Goal: Information Seeking & Learning: Learn about a topic

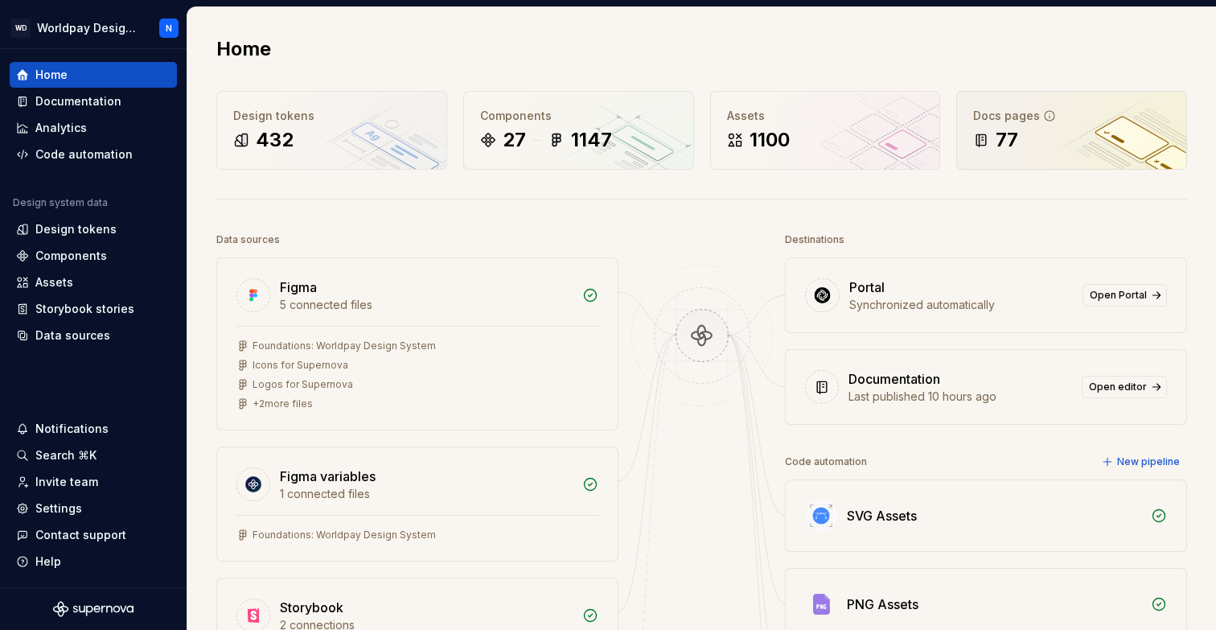
click at [1010, 122] on div "Docs pages" at bounding box center [1071, 116] width 197 height 16
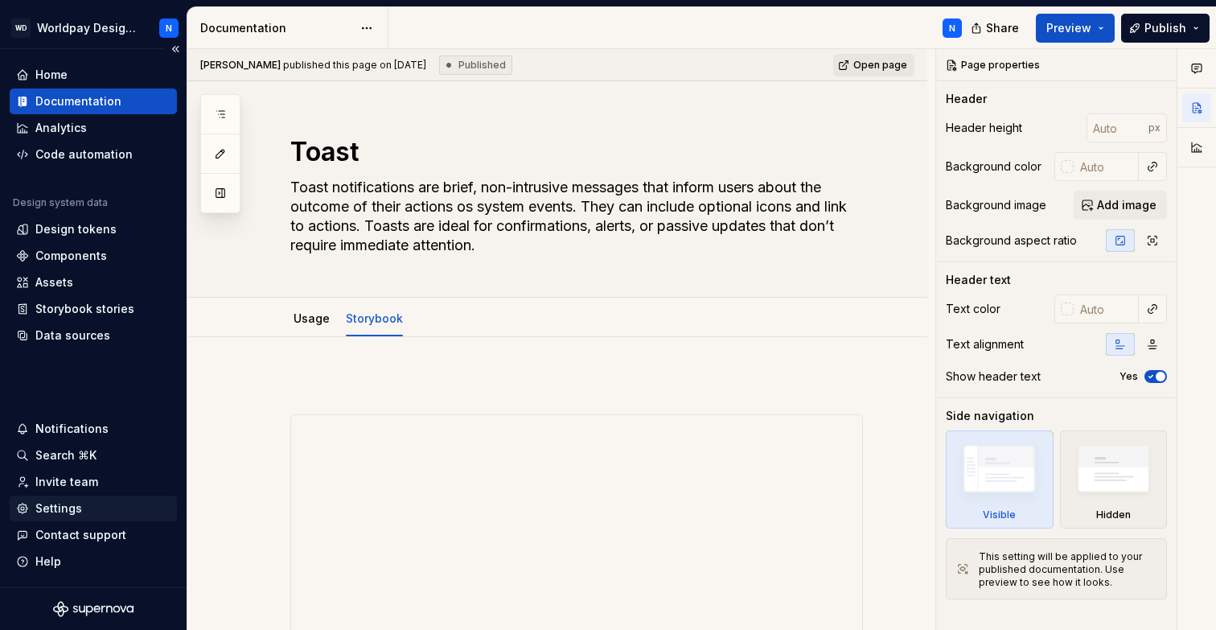
click at [60, 506] on div "Settings" at bounding box center [58, 508] width 47 height 16
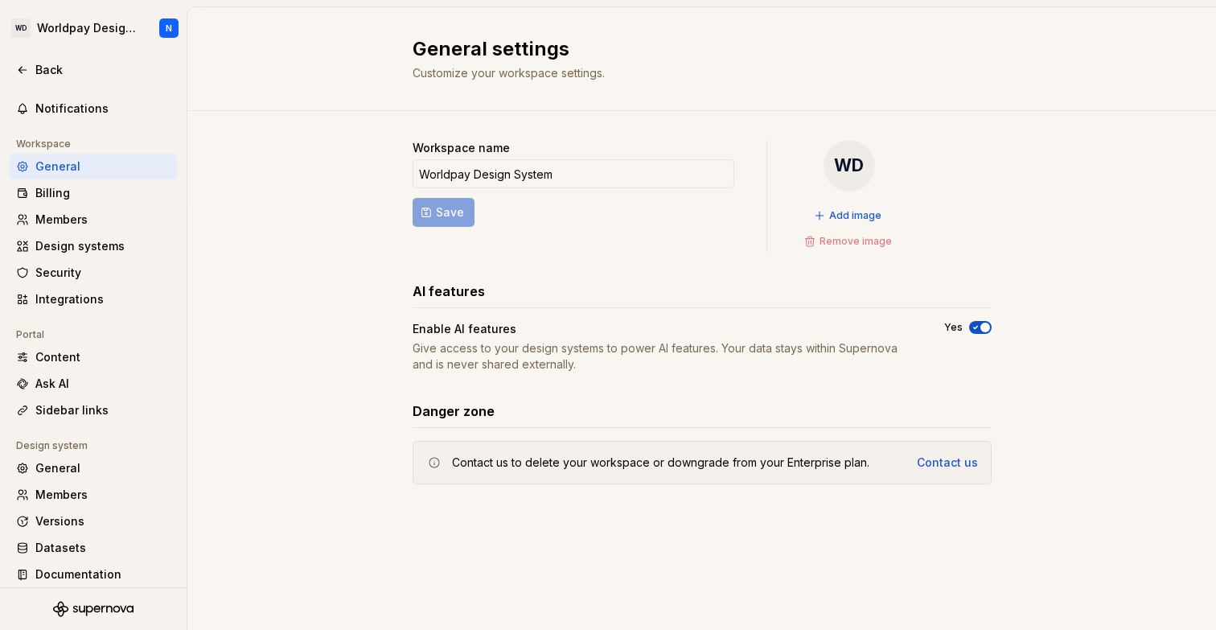
scroll to position [79, 0]
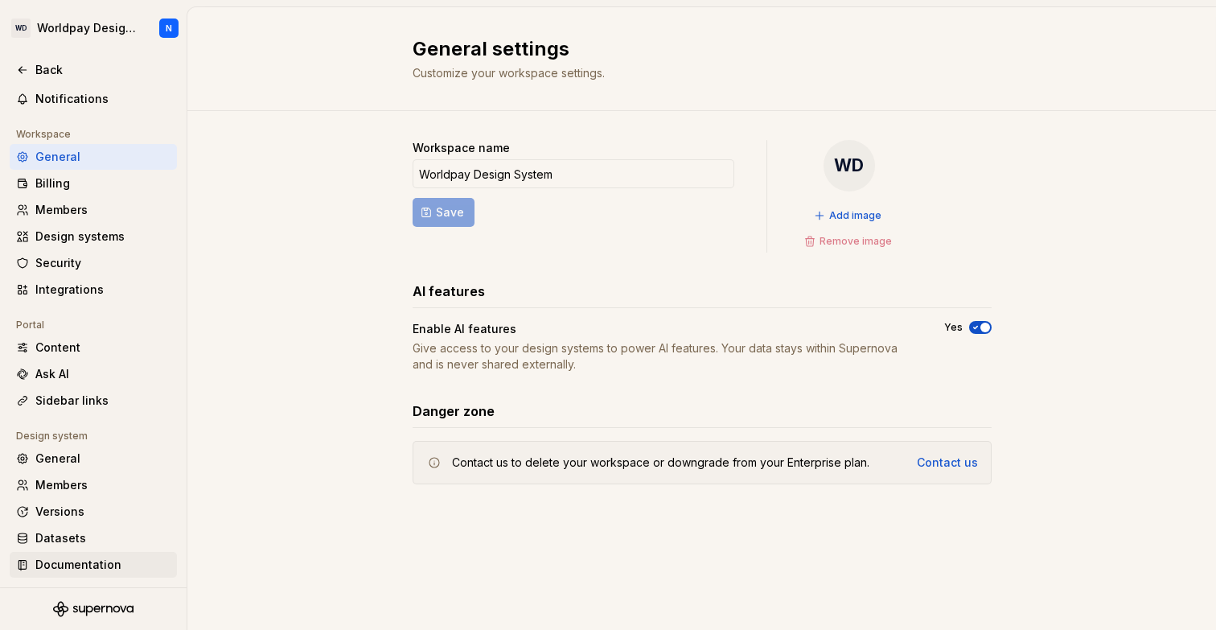
click at [77, 561] on div "Documentation" at bounding box center [102, 565] width 135 height 16
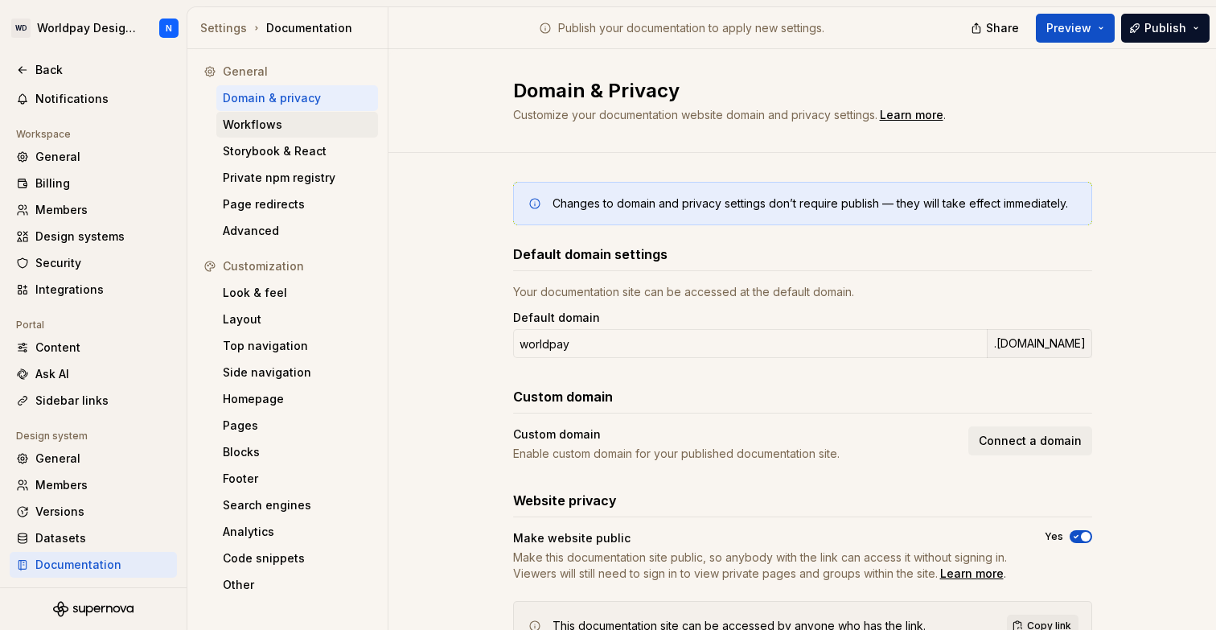
click at [319, 128] on div "Workflows" at bounding box center [297, 125] width 149 height 16
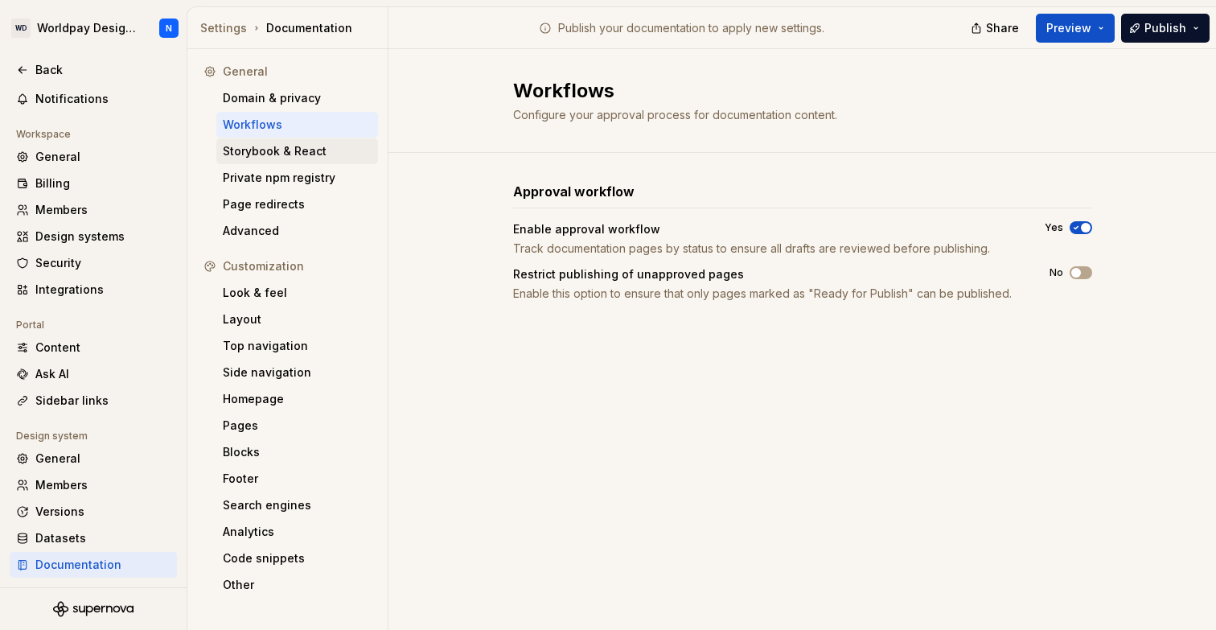
click at [315, 150] on div "Storybook & React" at bounding box center [297, 151] width 149 height 16
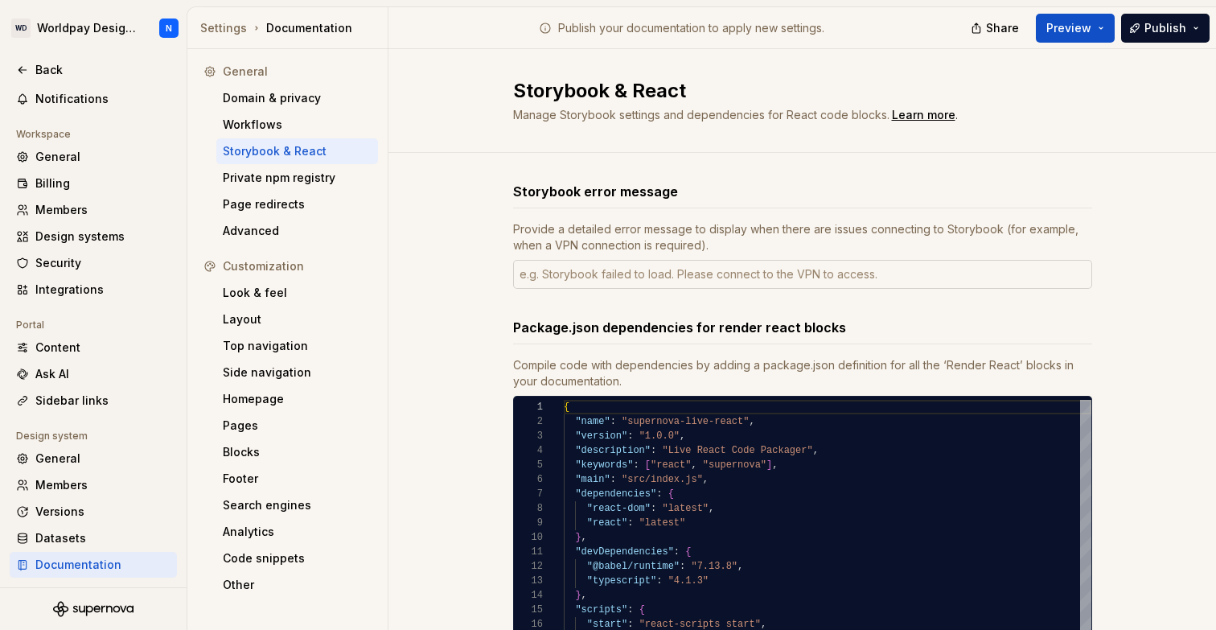
scroll to position [146, 0]
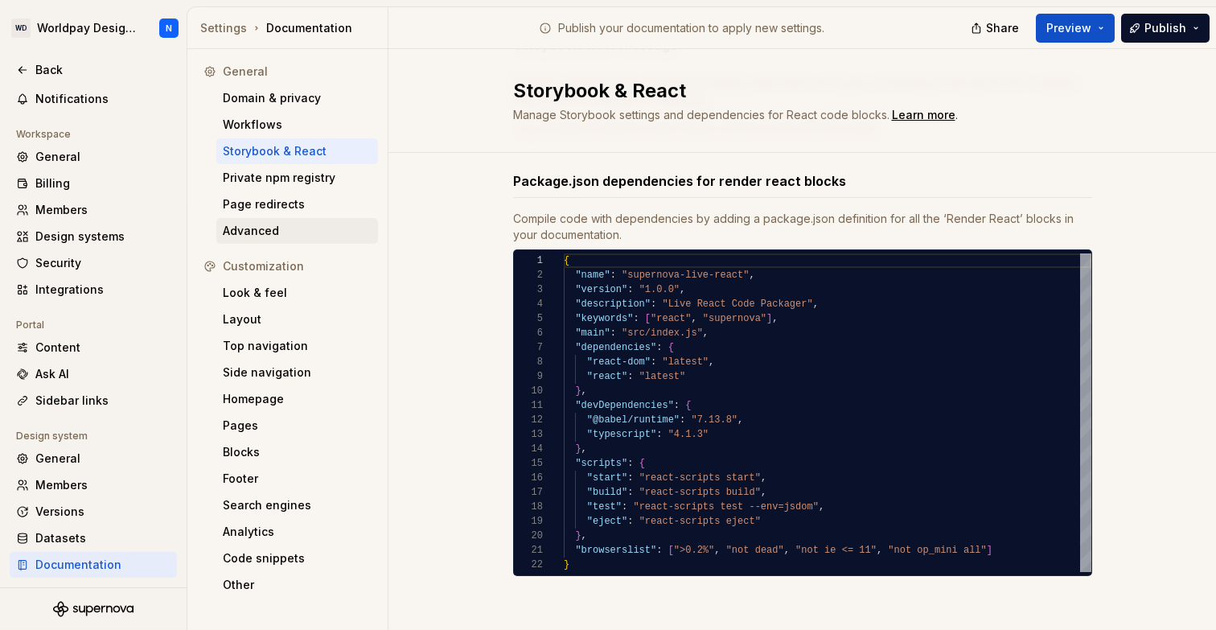
click at [310, 234] on div "Advanced" at bounding box center [297, 231] width 149 height 16
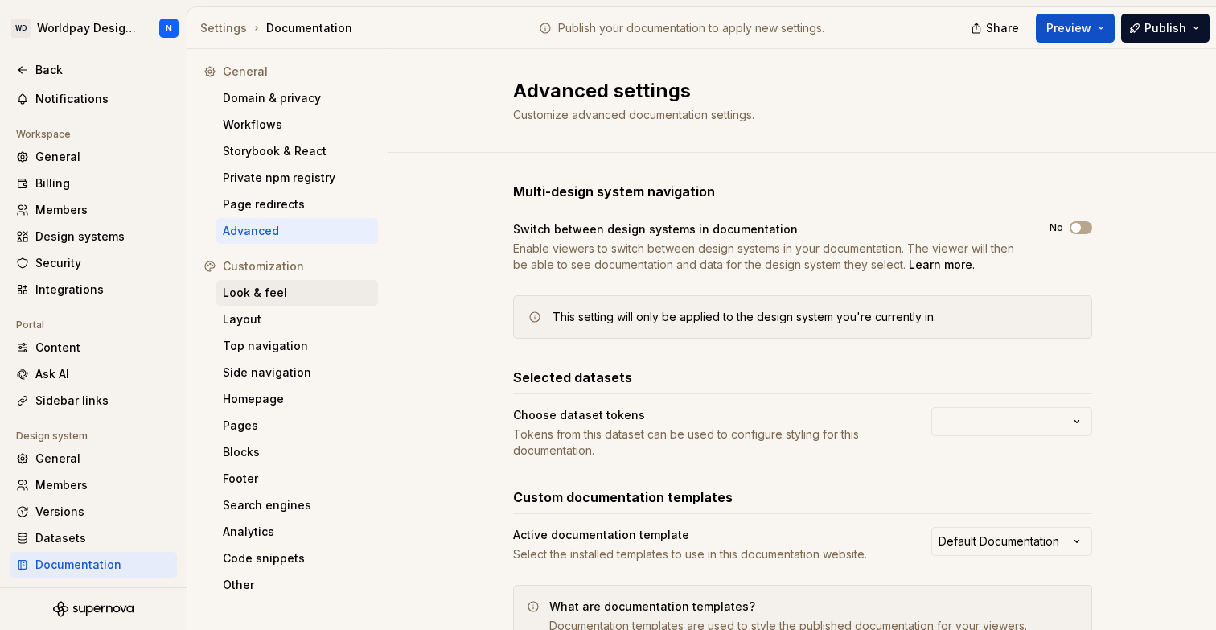
click at [299, 293] on div "Look & feel" at bounding box center [297, 293] width 149 height 16
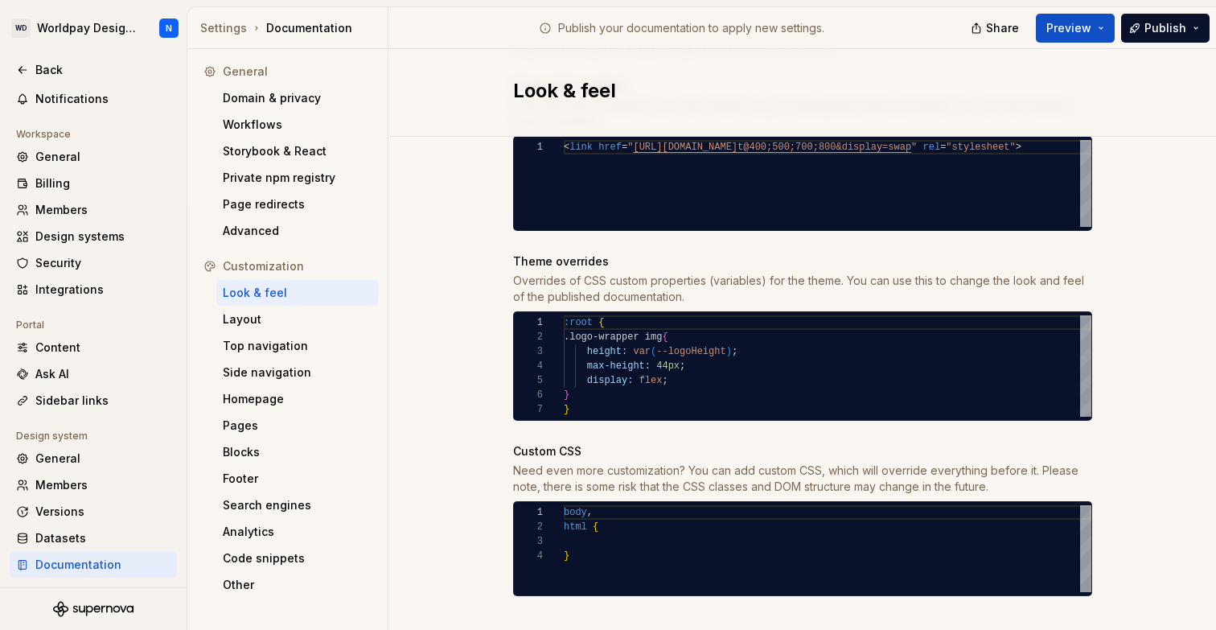
scroll to position [742, 0]
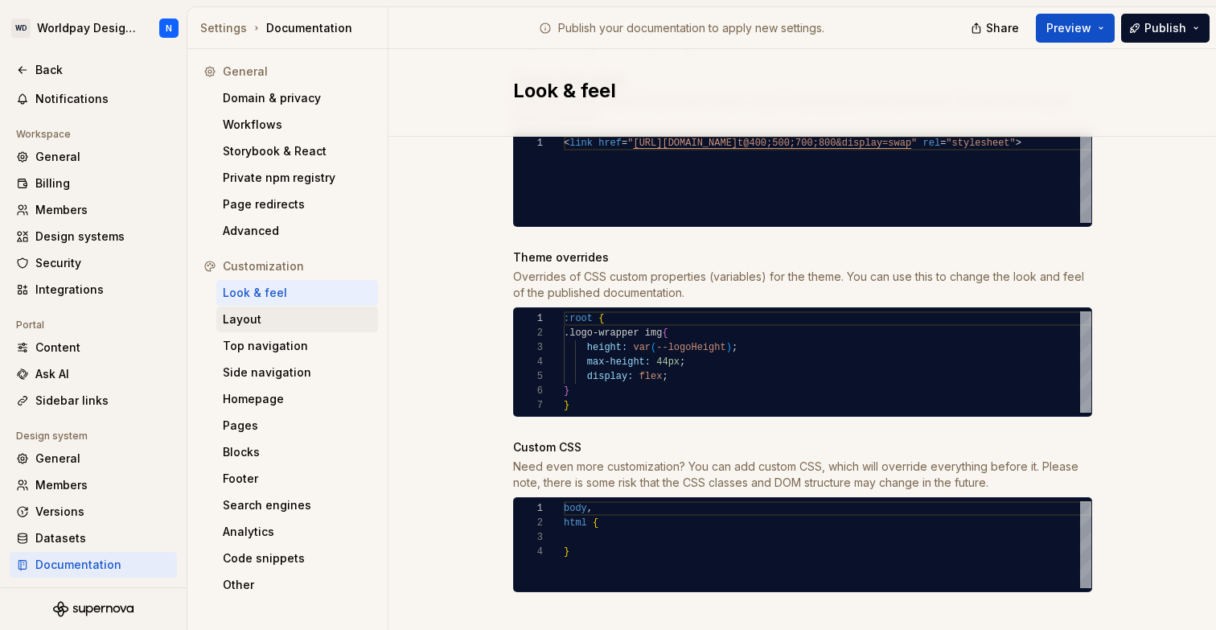
click at [291, 323] on div "Layout" at bounding box center [297, 319] width 149 height 16
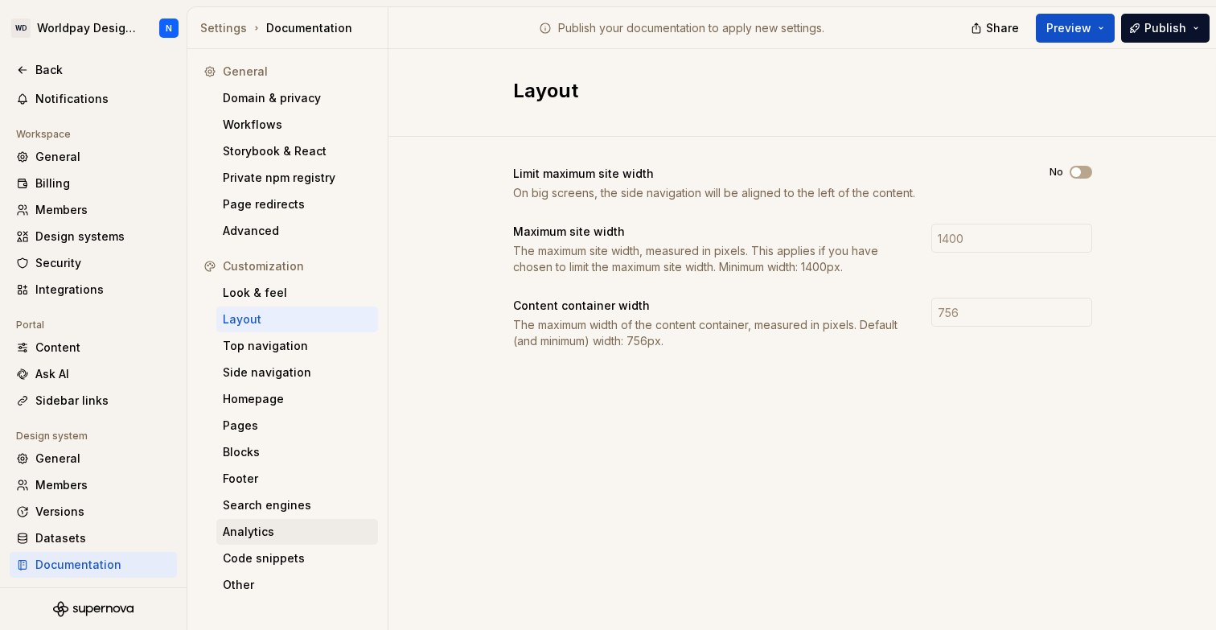
click at [280, 530] on div "Analytics" at bounding box center [297, 532] width 149 height 16
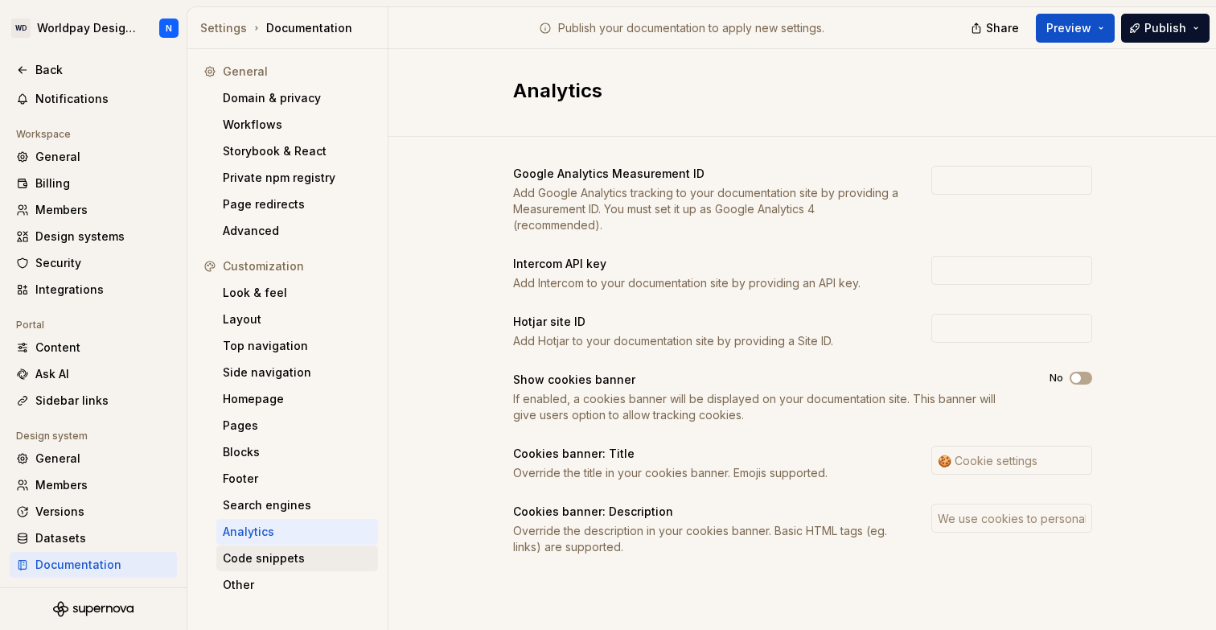
click at [289, 563] on div "Code snippets" at bounding box center [297, 558] width 149 height 16
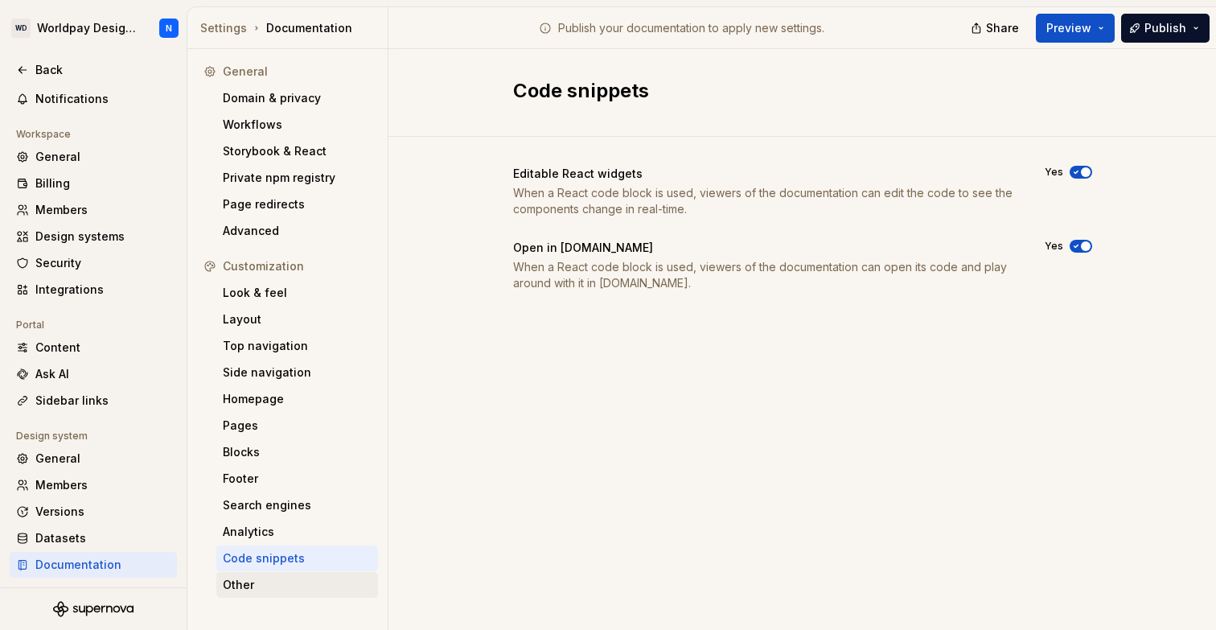
click at [269, 586] on div "Other" at bounding box center [297, 585] width 149 height 16
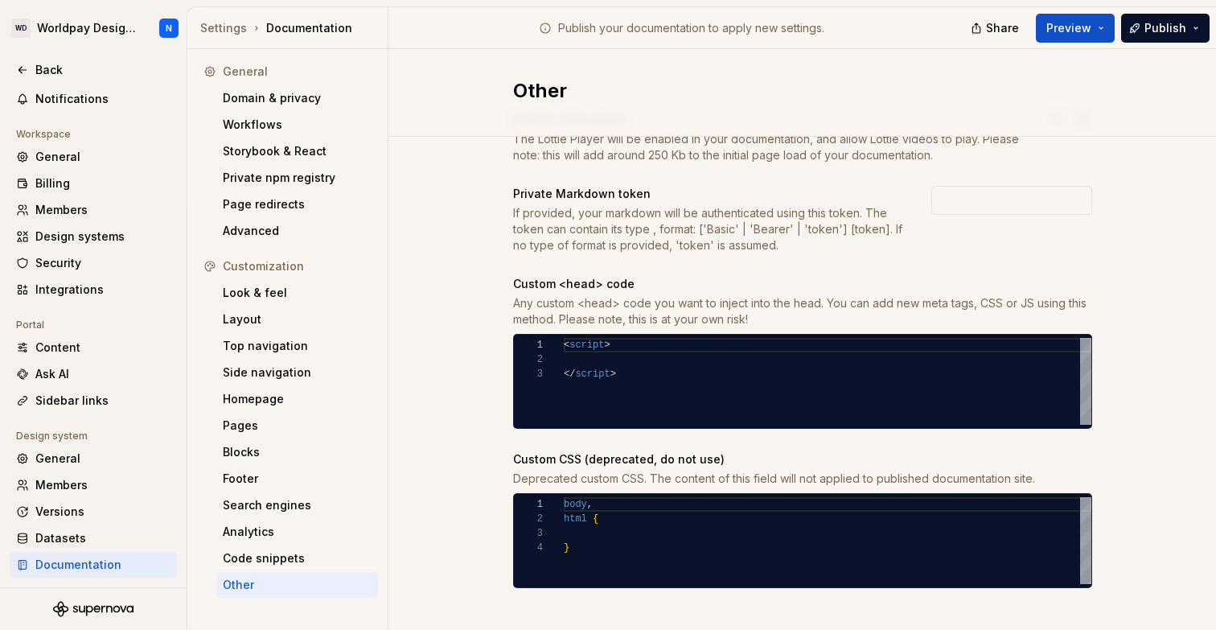
scroll to position [66, 0]
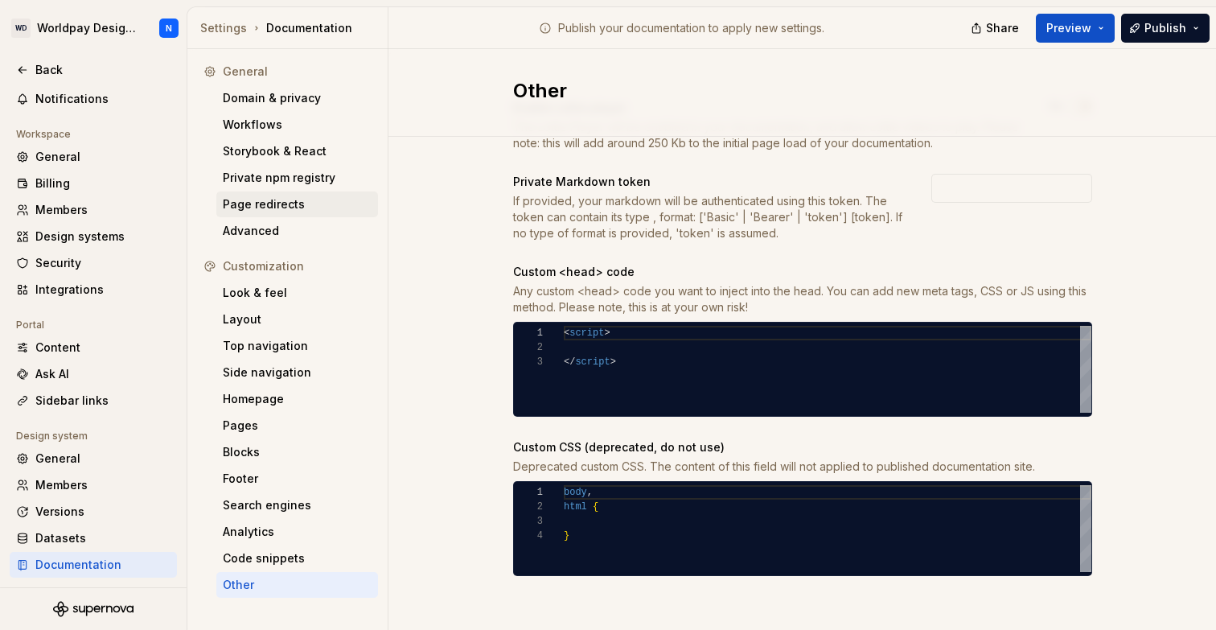
click at [310, 213] on div "Page redirects" at bounding box center [297, 204] width 162 height 26
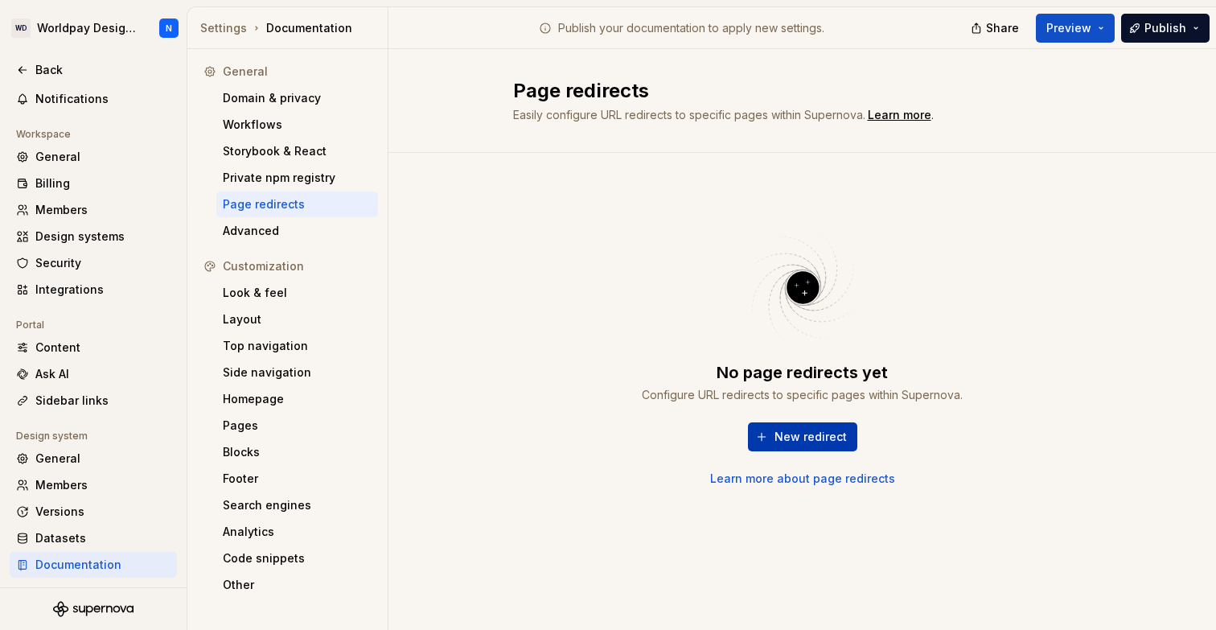
click at [798, 434] on span "New redirect" at bounding box center [811, 437] width 72 height 16
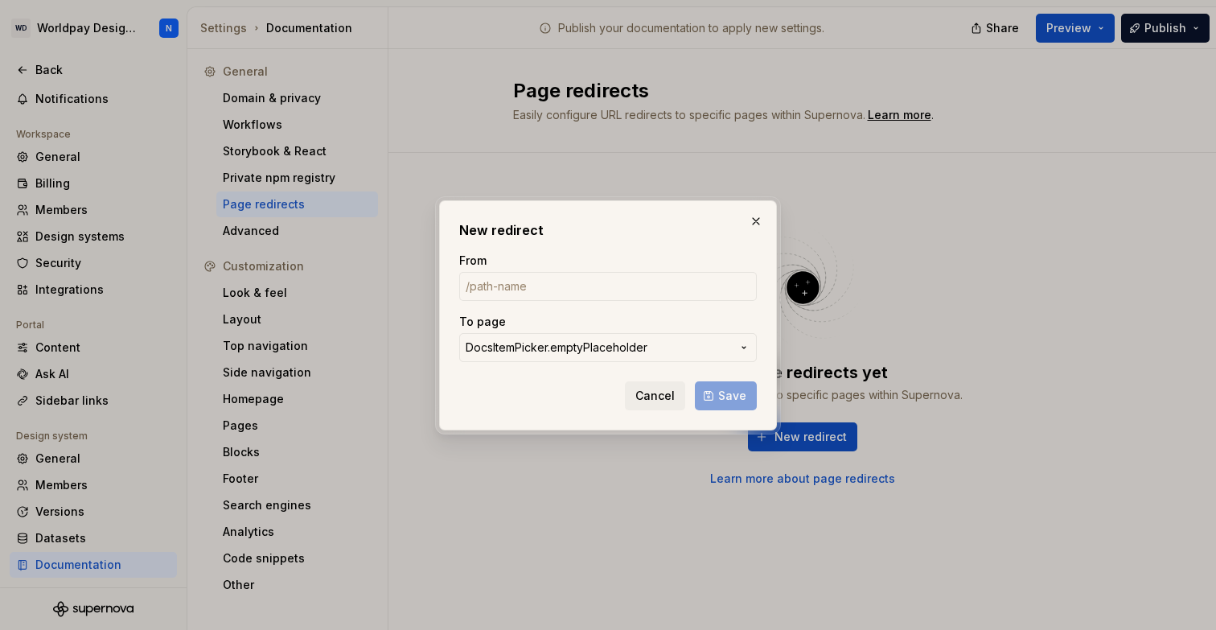
click at [720, 347] on span "DocsItemPicker.emptyPlaceholder" at bounding box center [598, 347] width 265 height 16
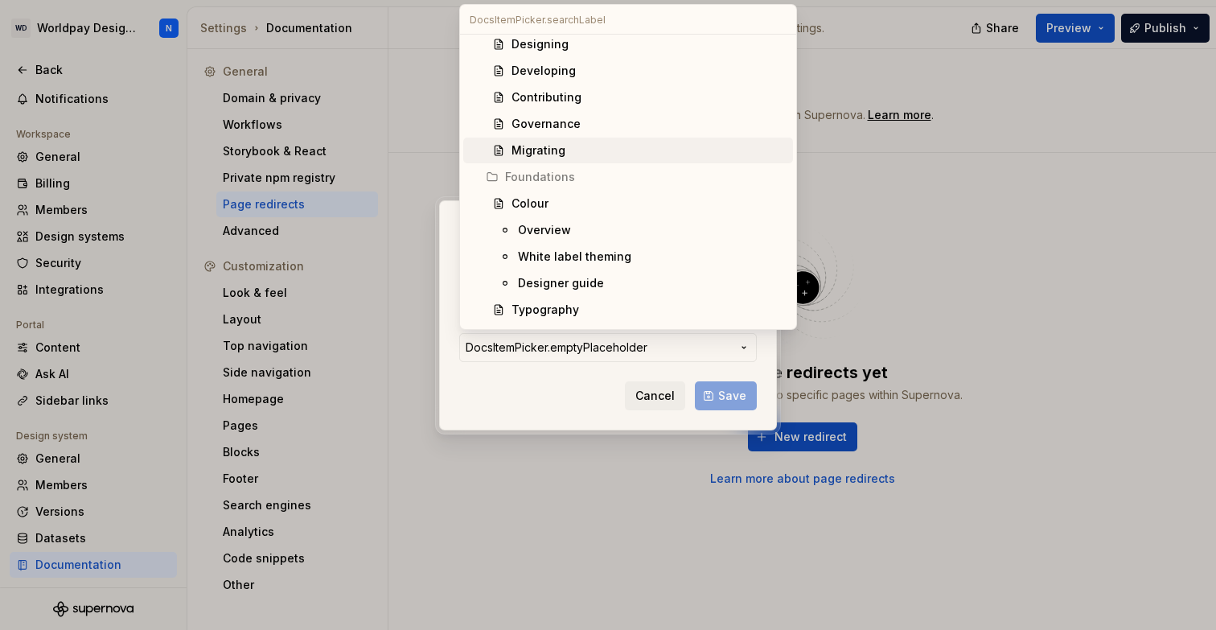
scroll to position [60, 0]
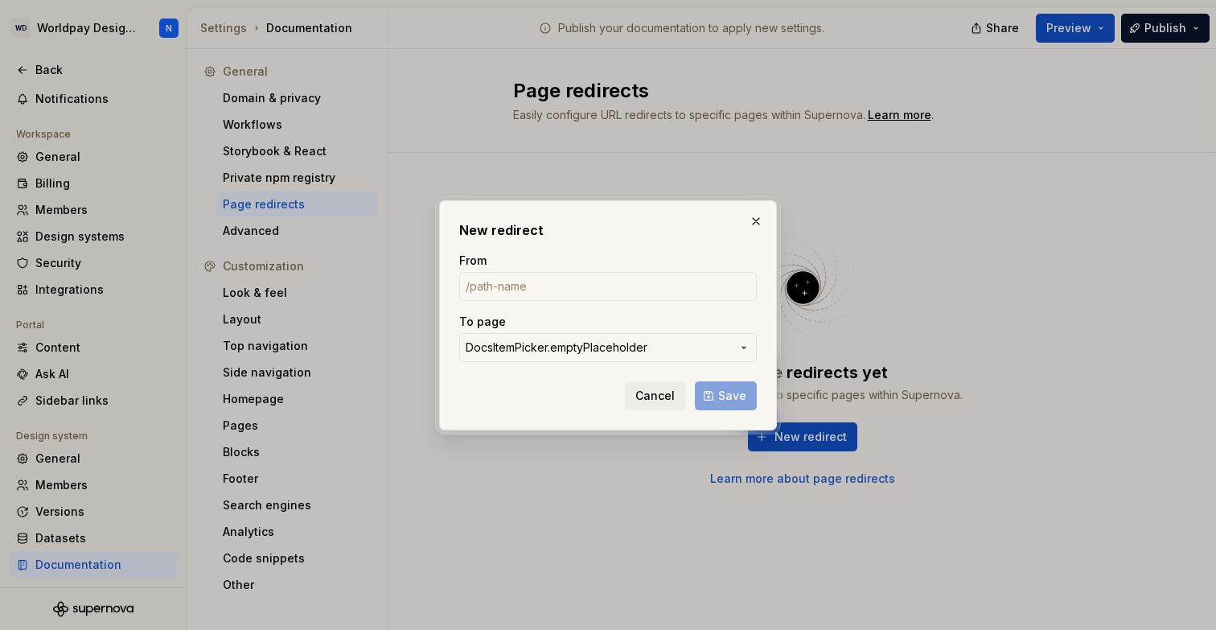
click at [666, 399] on div "New redirect From To page DocsItemPicker.emptyPlaceholder Cancel Save" at bounding box center [608, 315] width 1216 height 630
click at [642, 293] on input "From" at bounding box center [608, 286] width 298 height 29
click at [656, 385] on button "Cancel" at bounding box center [655, 395] width 60 height 29
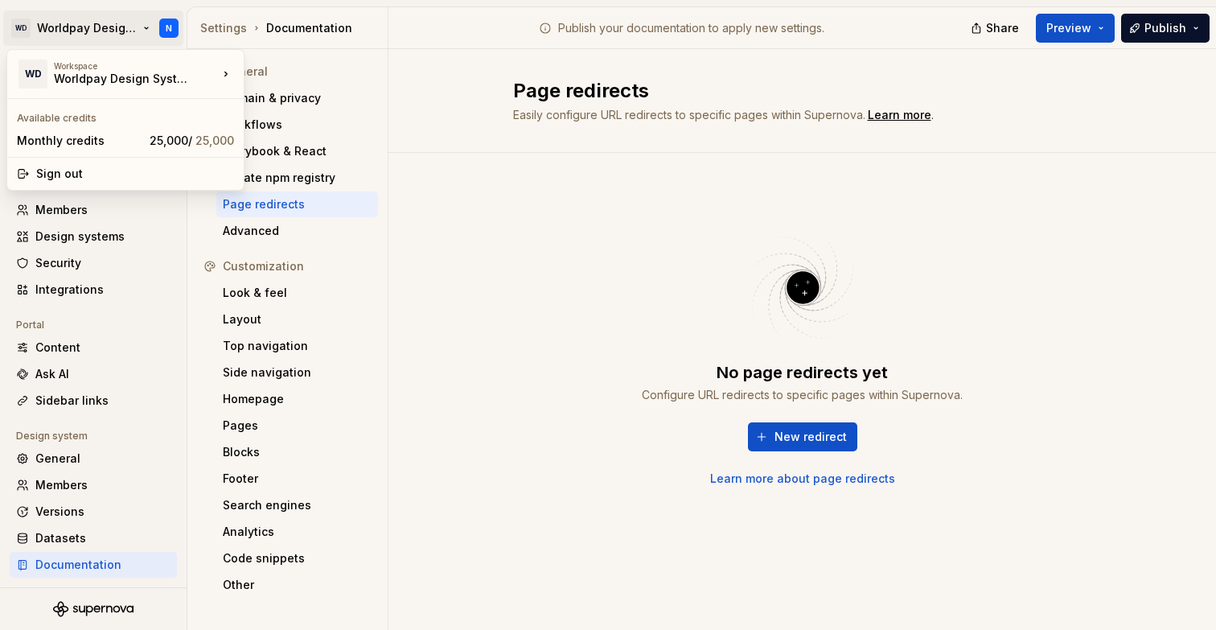
click at [105, 22] on html "WD Worldpay Design System N Back Account Profile Authentication Notifications W…" at bounding box center [608, 315] width 1216 height 630
click at [141, 142] on div "Monthly credits 25,000 / 25,000" at bounding box center [125, 141] width 230 height 26
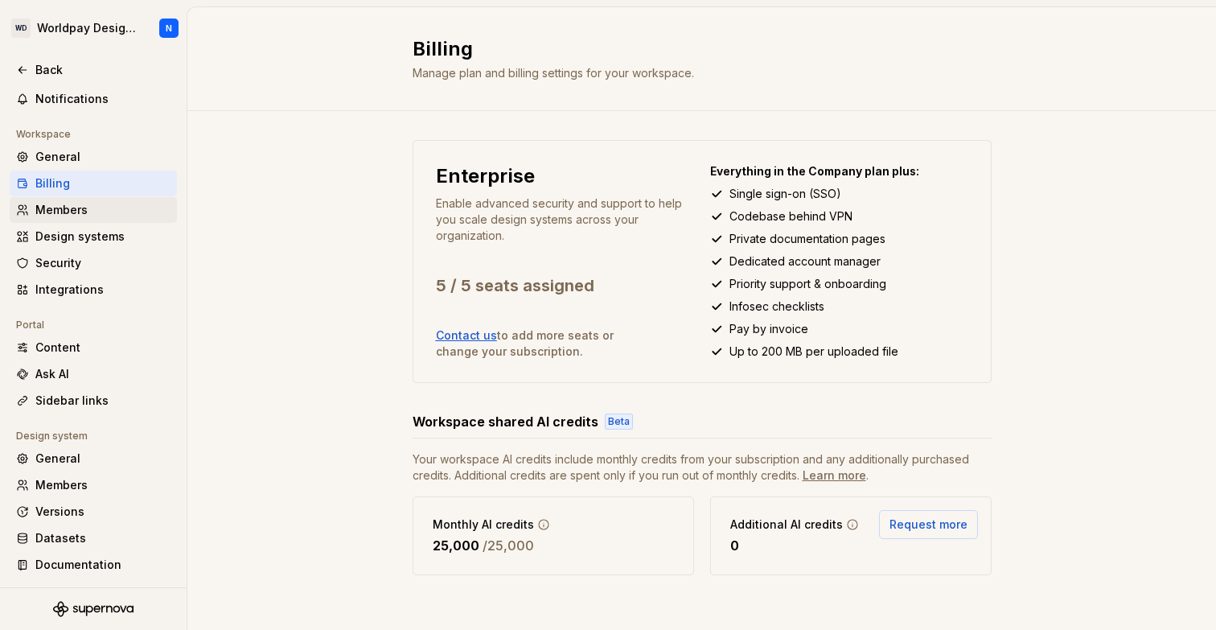
click at [106, 211] on div "Members" at bounding box center [102, 210] width 135 height 16
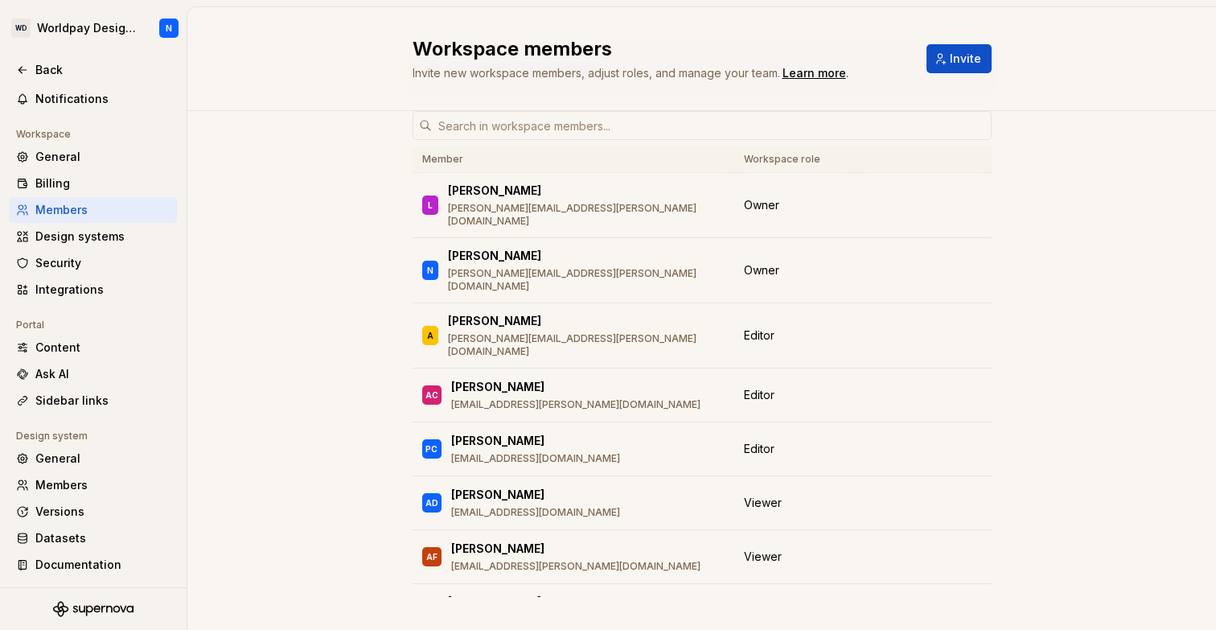
scroll to position [104, 0]
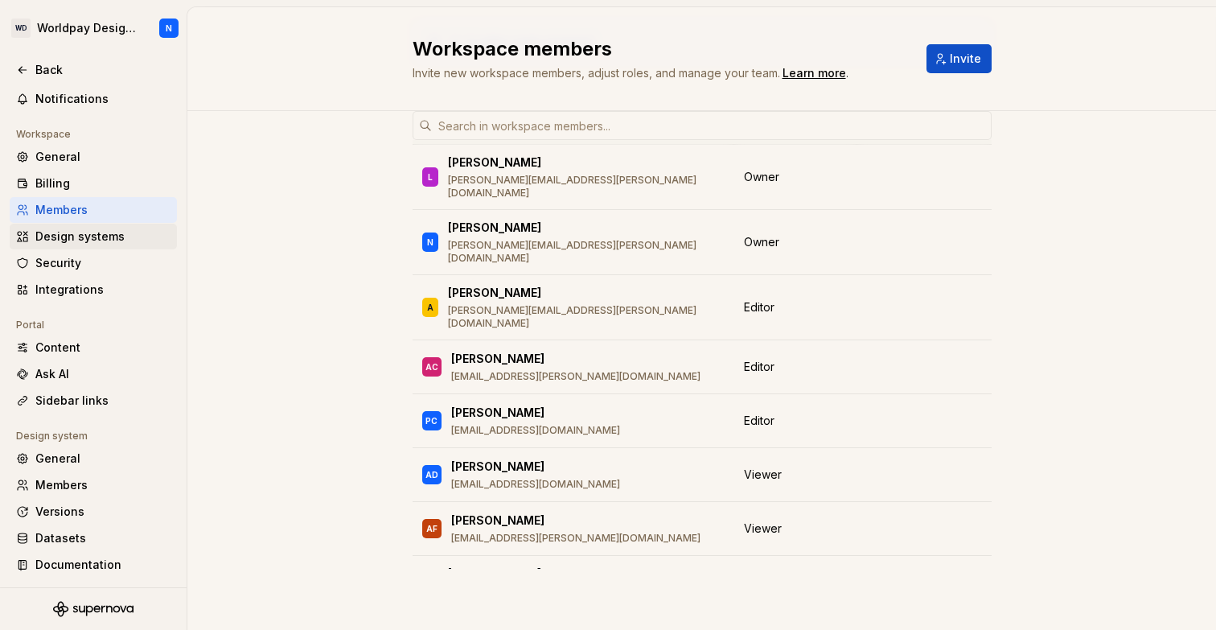
click at [97, 242] on div "Design systems" at bounding box center [102, 236] width 135 height 16
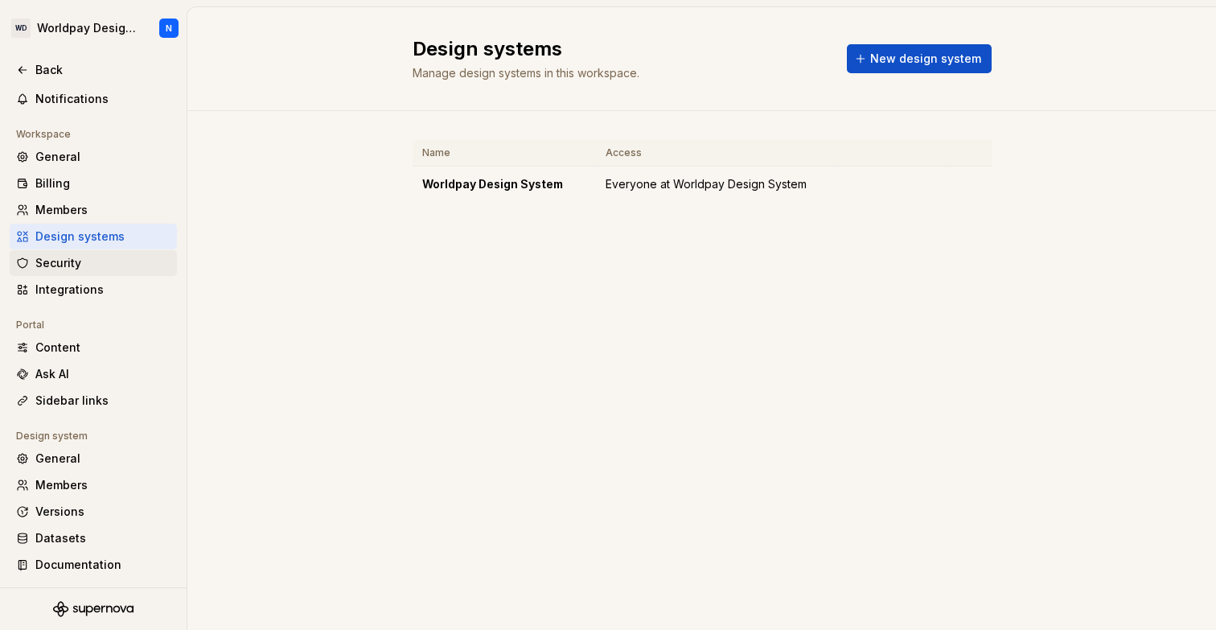
click at [82, 263] on div "Security" at bounding box center [102, 263] width 135 height 16
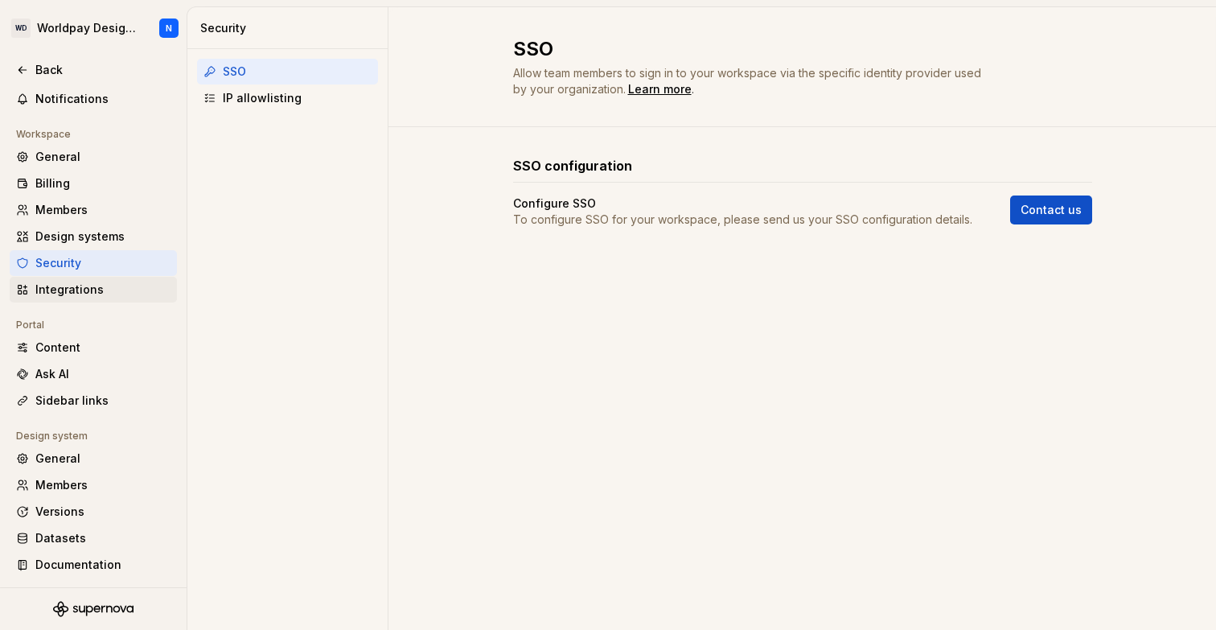
click at [87, 287] on div "Integrations" at bounding box center [102, 290] width 135 height 16
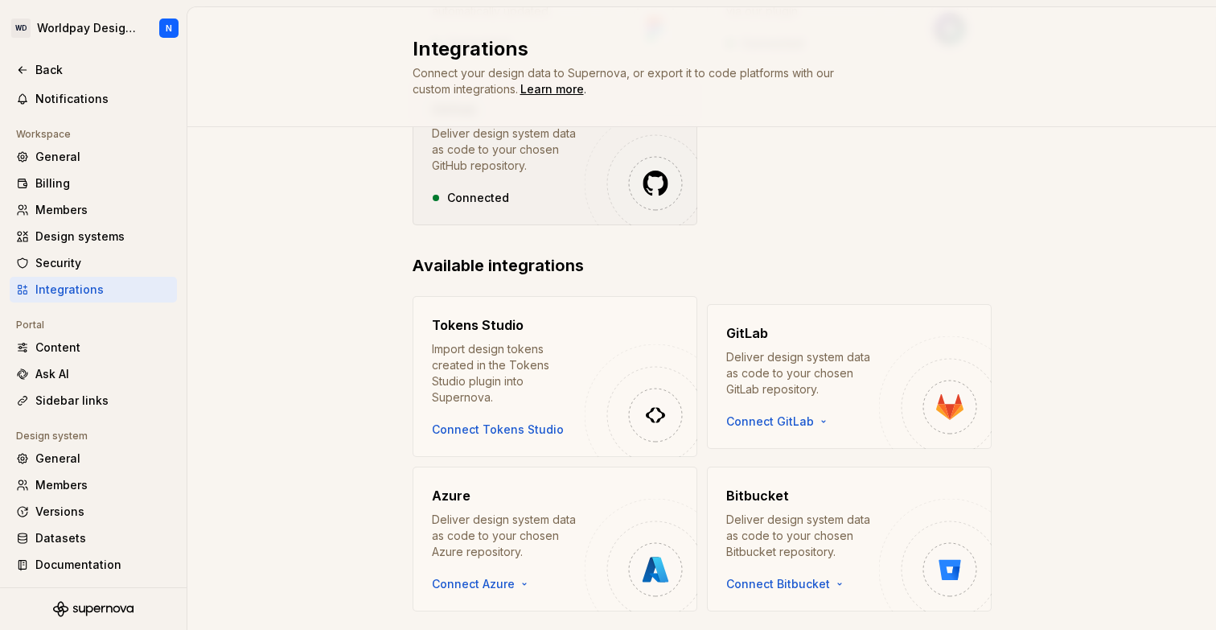
scroll to position [298, 0]
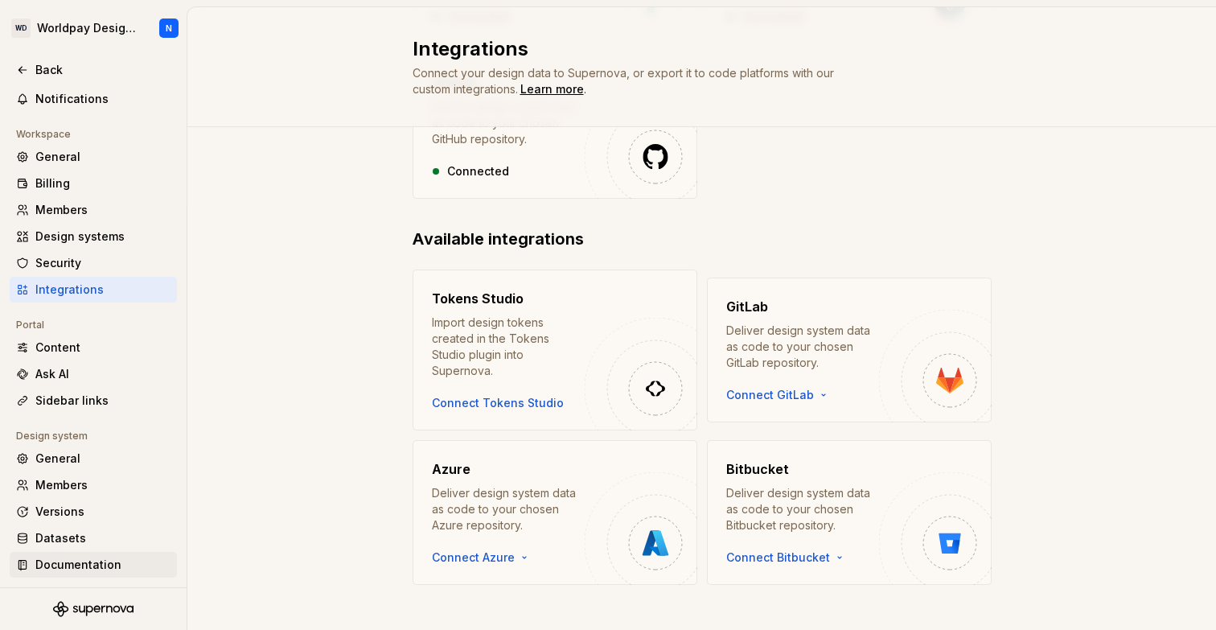
click at [73, 568] on div "Documentation" at bounding box center [102, 565] width 135 height 16
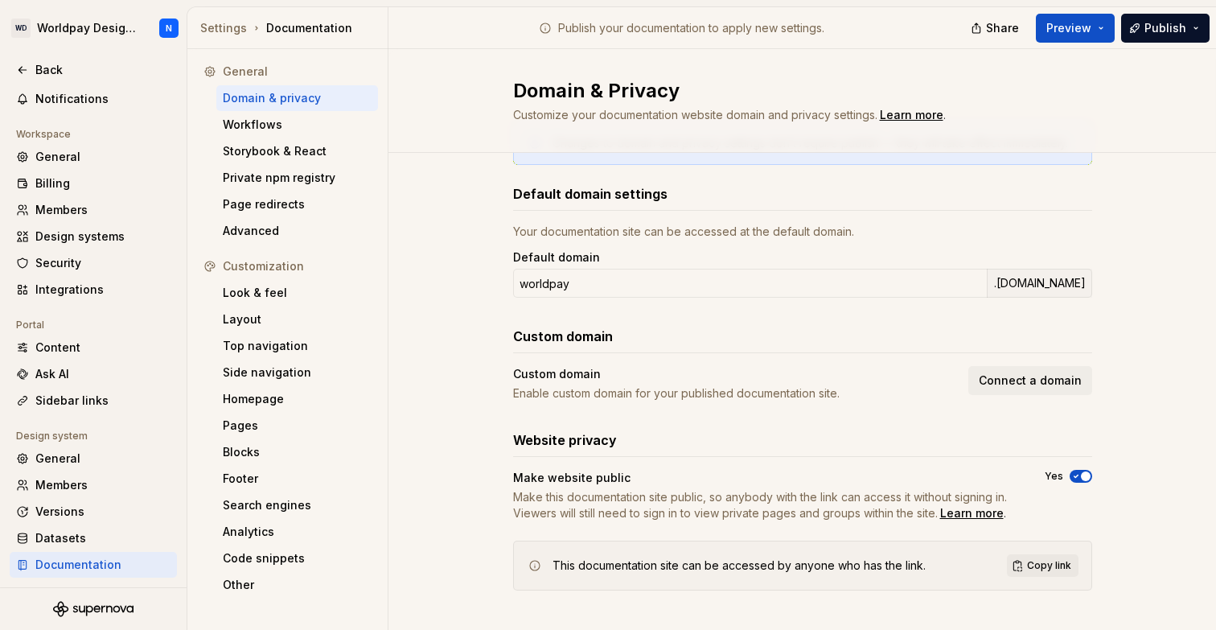
scroll to position [75, 0]
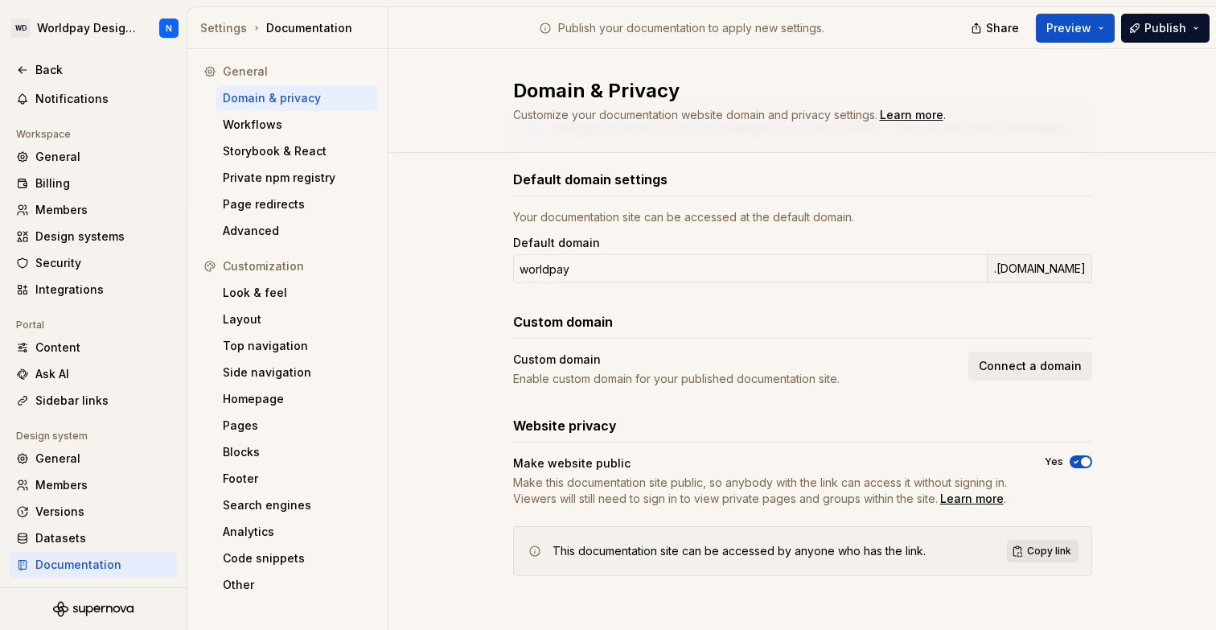
click at [1060, 554] on span "Copy link" at bounding box center [1049, 551] width 44 height 13
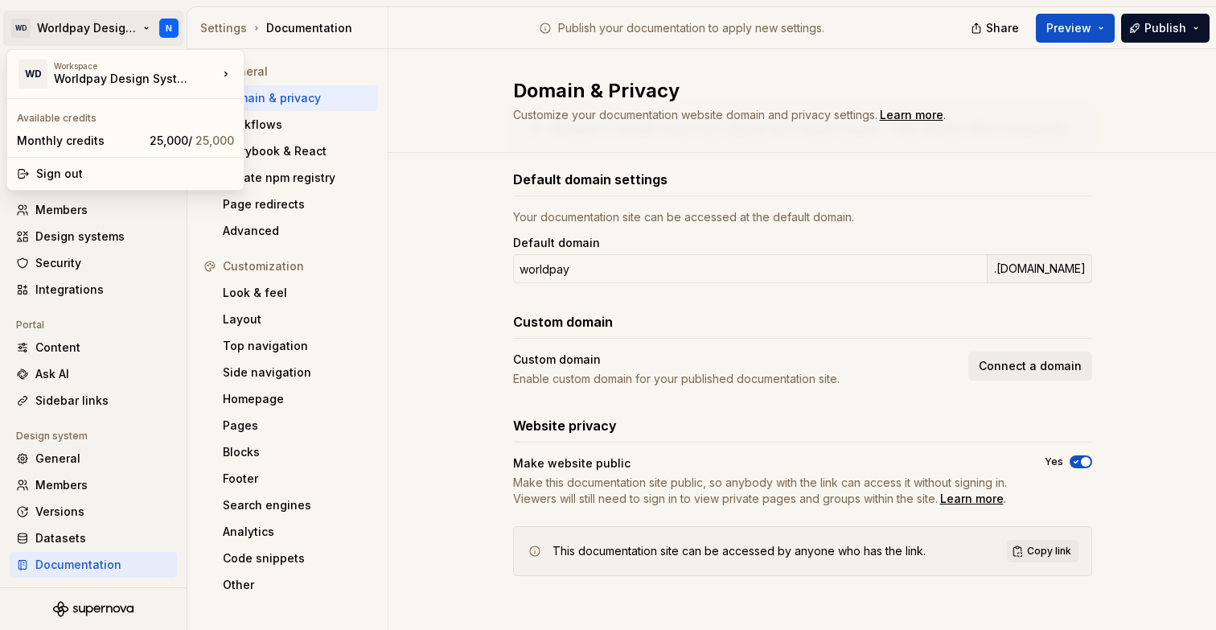
click at [69, 24] on html "WD Worldpay Design System N Back Account Profile Authentication Notifications W…" at bounding box center [608, 315] width 1216 height 630
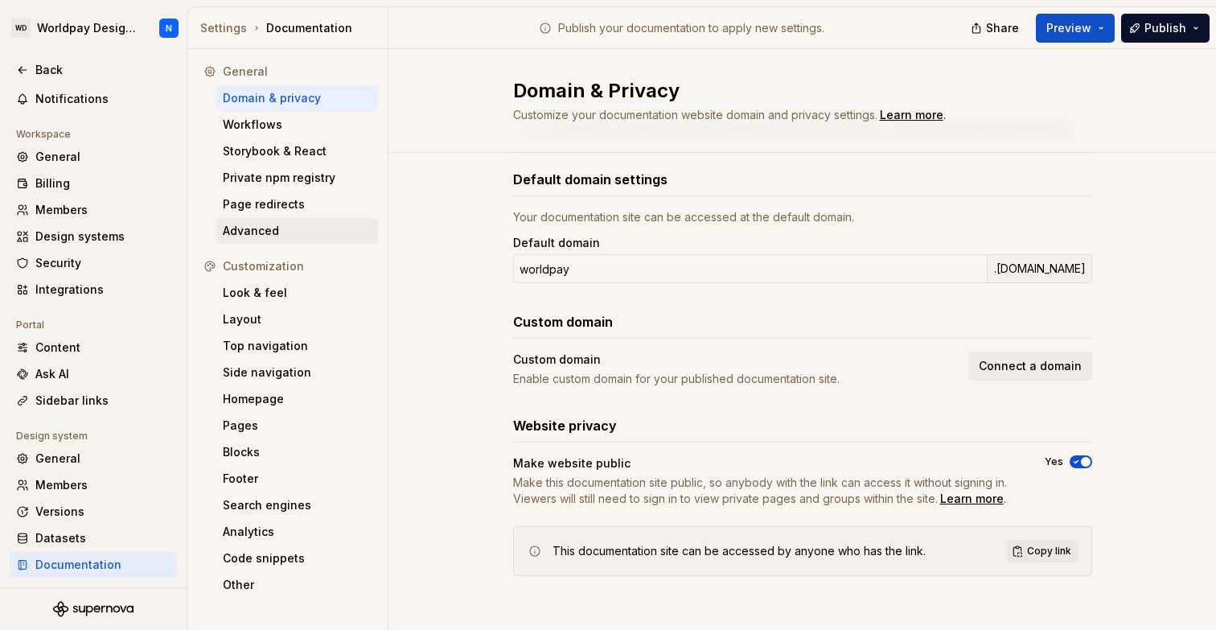
click at [332, 219] on html "WD Worldpay Design System N Back Account Profile Authentication Notifications W…" at bounding box center [608, 315] width 1216 height 630
click at [61, 92] on div "Notifications" at bounding box center [102, 99] width 135 height 16
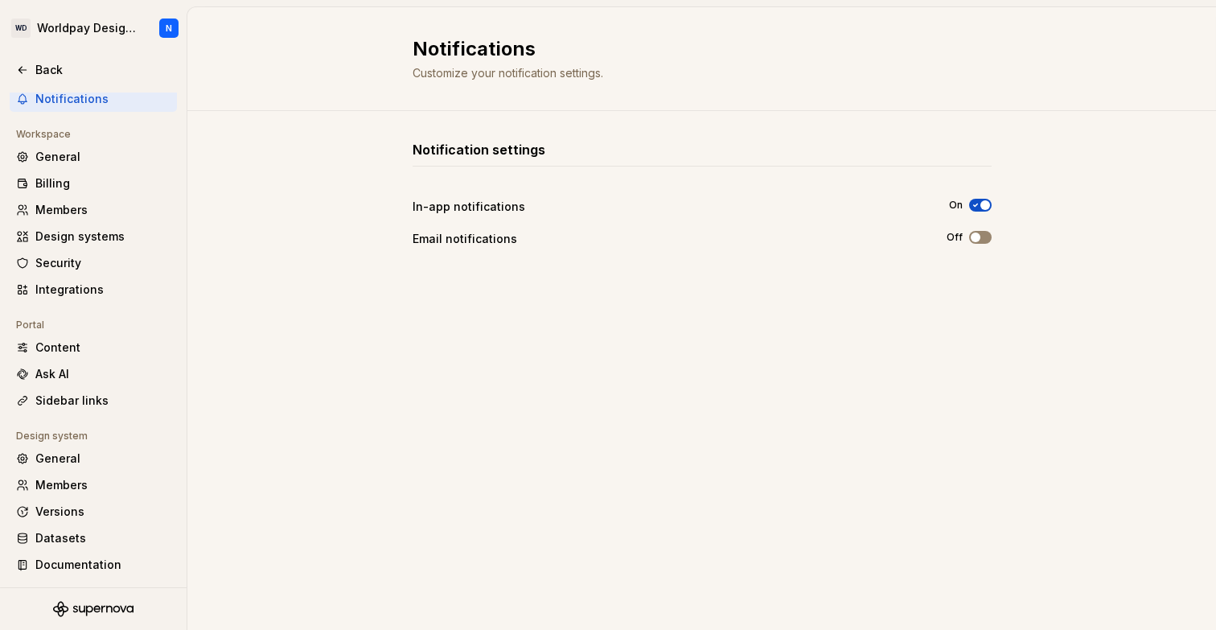
click at [985, 240] on button "Off" at bounding box center [980, 237] width 23 height 13
click at [986, 234] on button "Off" at bounding box center [980, 237] width 23 height 13
click at [840, 317] on div "Notification settings In-app notifications On Email notifications On" at bounding box center [702, 354] width 579 height 429
click at [38, 69] on div "Back" at bounding box center [102, 70] width 135 height 16
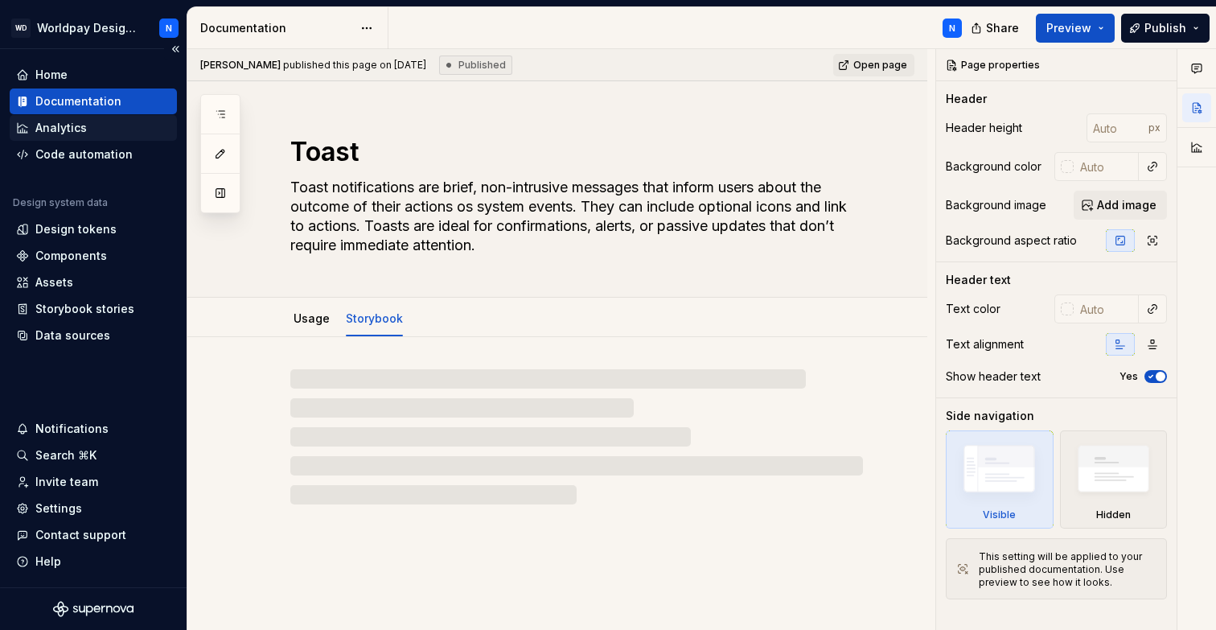
click at [73, 132] on div "Analytics" at bounding box center [60, 128] width 51 height 16
type textarea "*"
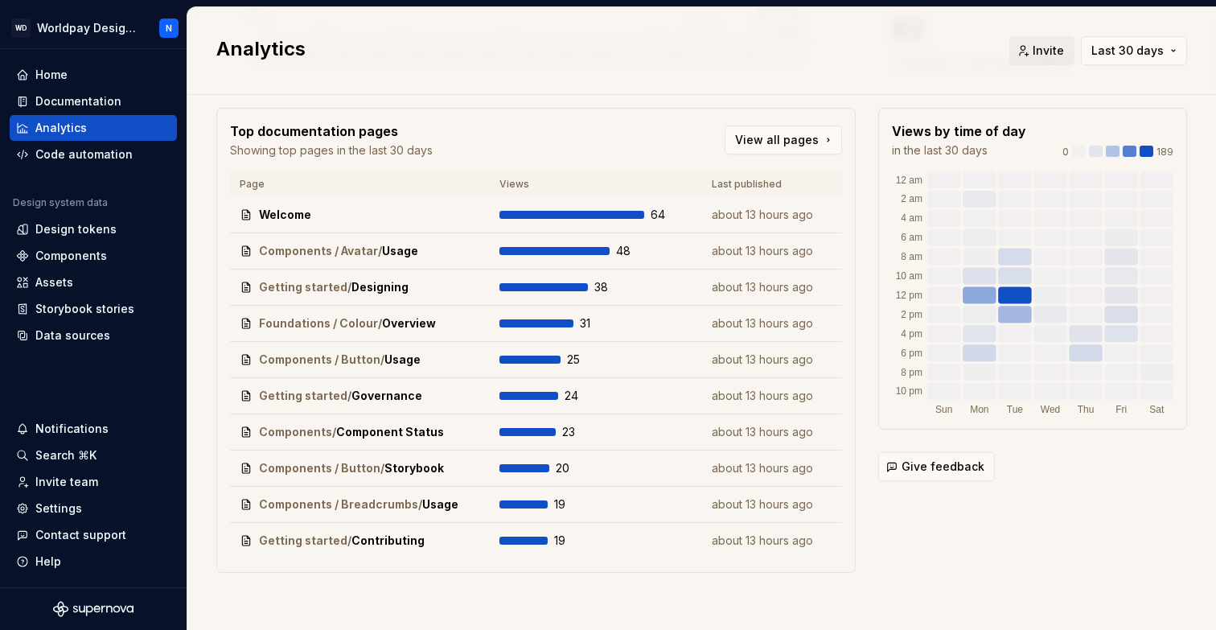
scroll to position [279, 0]
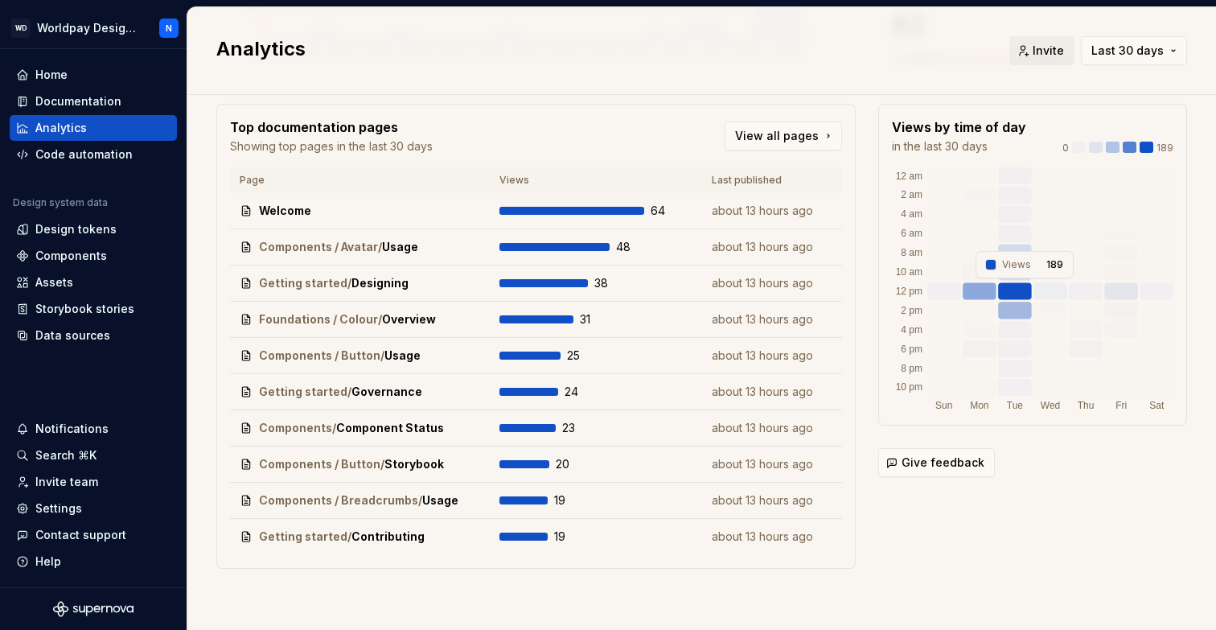
click at [1025, 290] on rect at bounding box center [1014, 290] width 33 height 17
click at [1018, 288] on rect at bounding box center [1014, 290] width 33 height 17
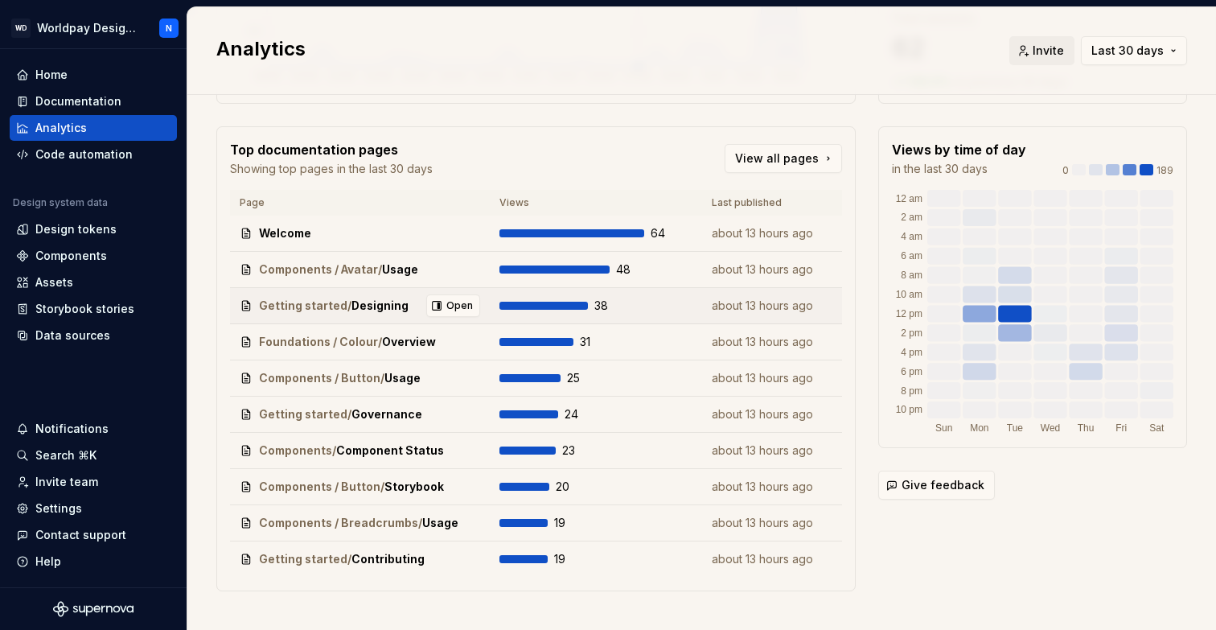
scroll to position [274, 0]
